Goal: Transaction & Acquisition: Purchase product/service

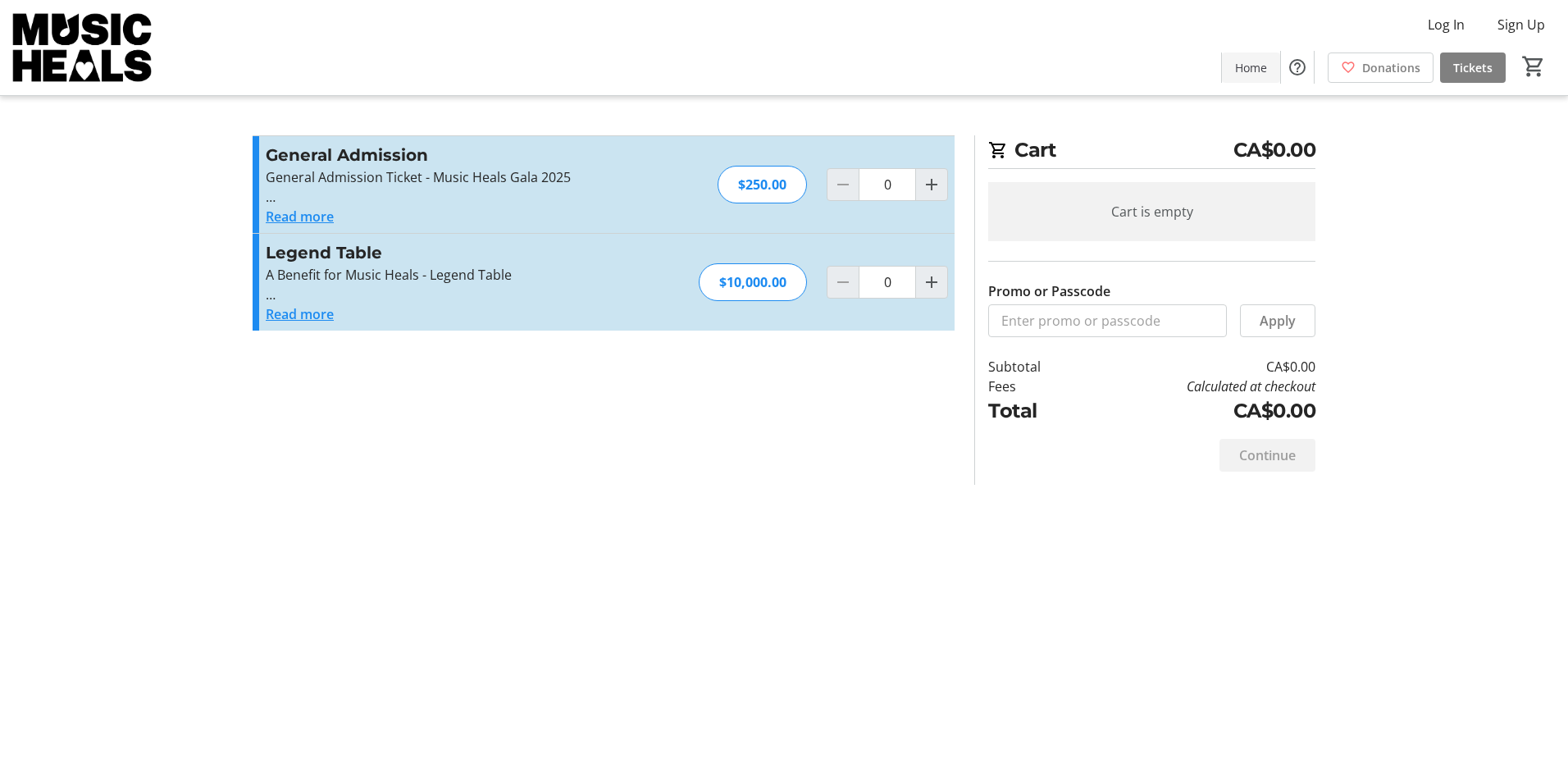
click at [1019, 60] on span "Home" at bounding box center [1251, 68] width 32 height 17
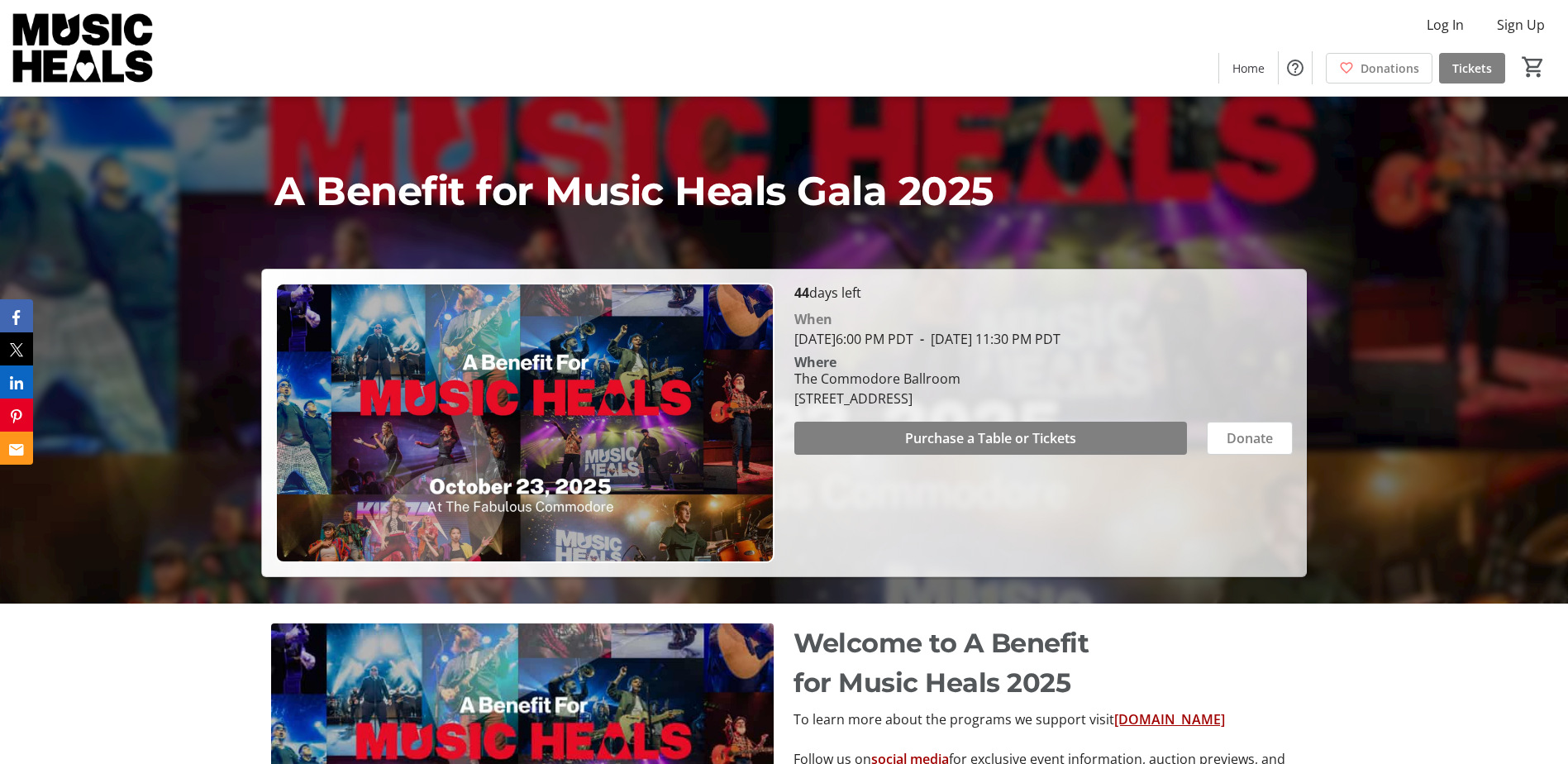
scroll to position [165, 0]
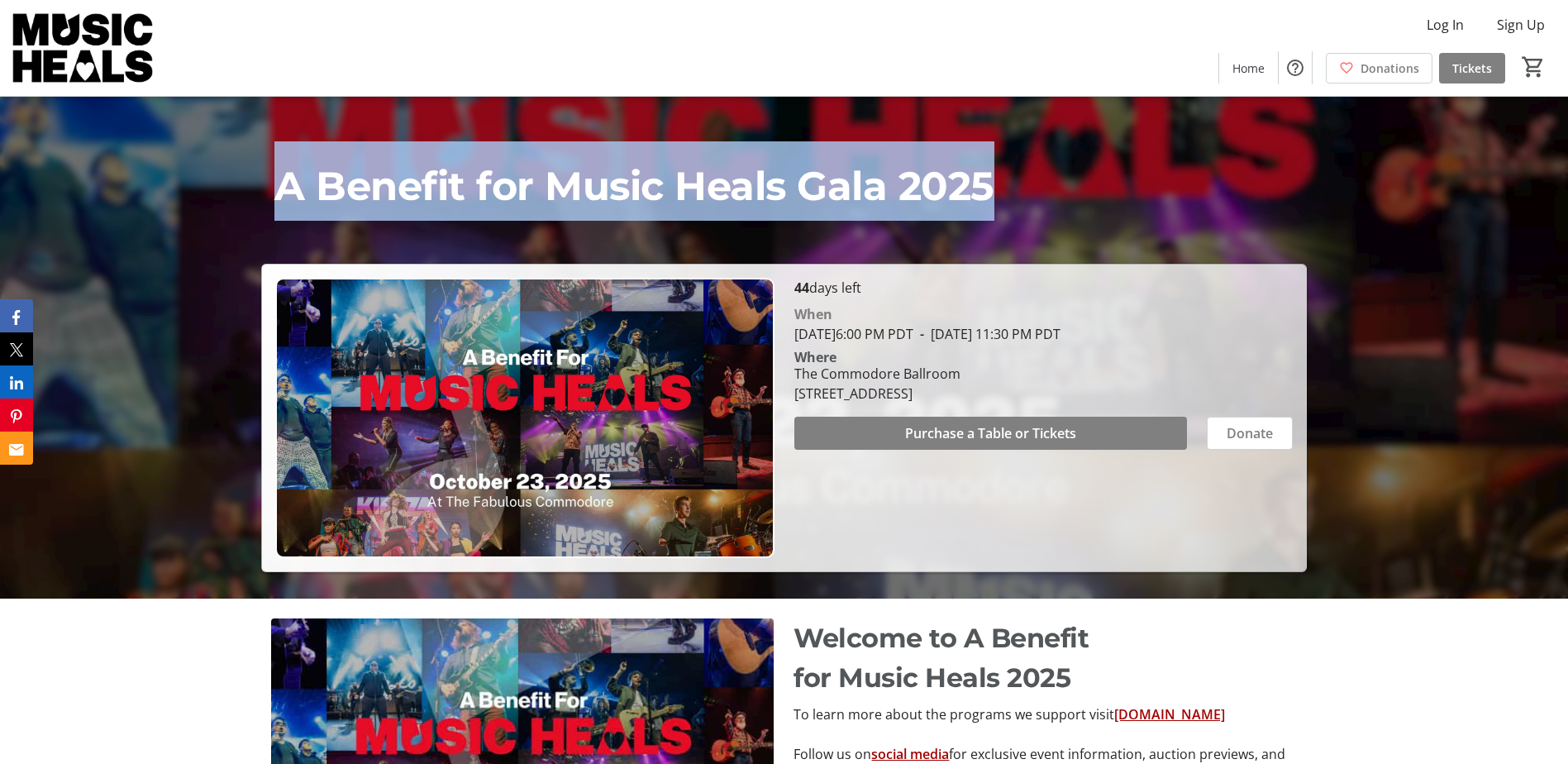
drag, startPoint x: 993, startPoint y: 185, endPoint x: 256, endPoint y: 199, distance: 737.1
click at [256, 199] on div "A Benefit for Music Heals Gala 2025 A Benefit for Music Heals Gala 2025 44 days…" at bounding box center [784, 252] width 1568 height 641
copy span "A Benefit for Music Heals Gala 2025"
click at [573, 330] on img at bounding box center [524, 418] width 498 height 281
click at [375, 444] on img at bounding box center [524, 418] width 498 height 281
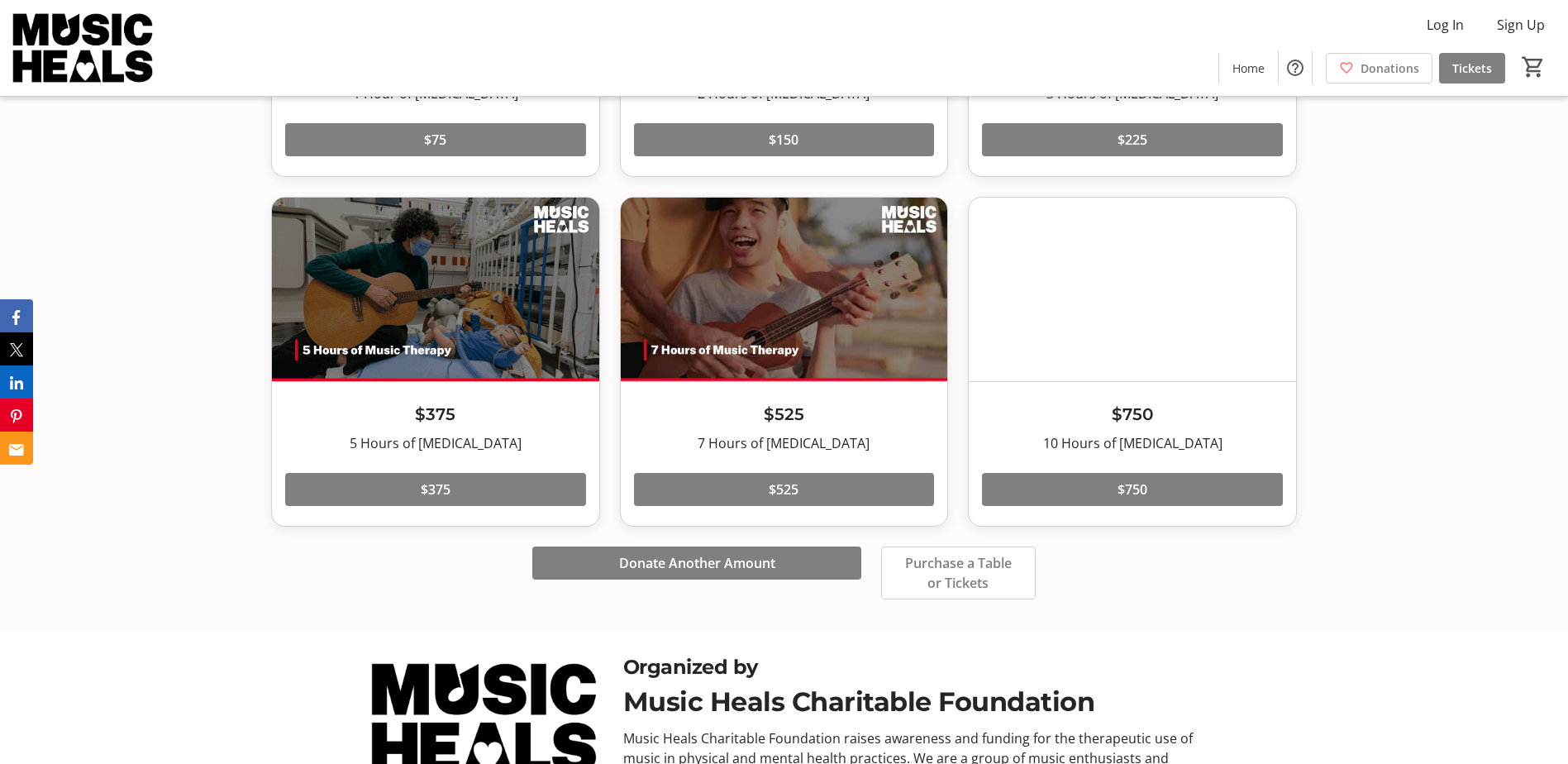
scroll to position [1882, 0]
